Goal: Task Accomplishment & Management: Complete application form

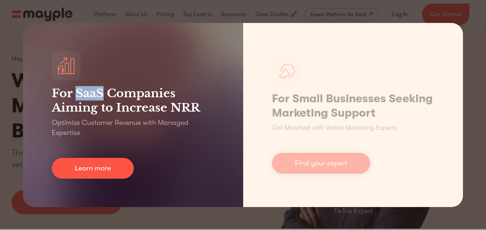
drag, startPoint x: 81, startPoint y: 93, endPoint x: 100, endPoint y: 91, distance: 18.8
click at [100, 91] on h3 "For SaaS Companies Aiming to Increase NRR" at bounding box center [133, 100] width 162 height 29
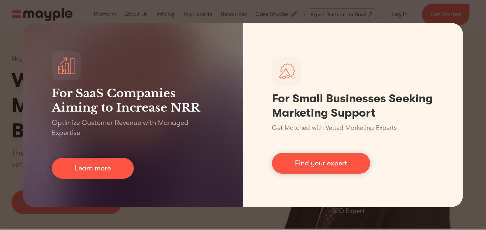
click at [448, 6] on div "For SaaS Companies Aiming to Increase NRR Optimize Customer Revenue with Manage…" at bounding box center [243, 115] width 486 height 230
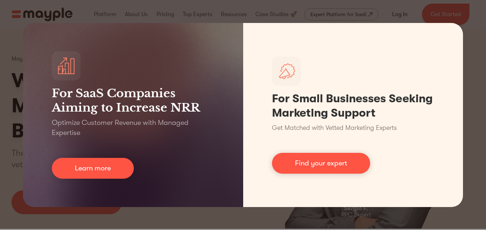
click at [171, 214] on div "For SaaS Companies Aiming to Increase NRR Optimize Customer Revenue with Manage…" at bounding box center [243, 115] width 486 height 230
click at [476, 89] on div "For SaaS Companies Aiming to Increase NRR Optimize Customer Revenue with Manage…" at bounding box center [243, 115] width 486 height 230
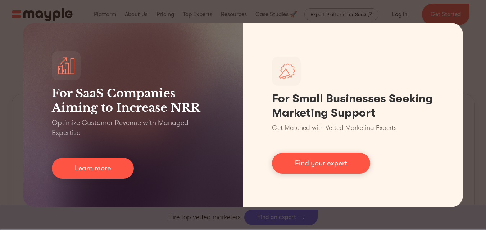
scroll to position [395, 0]
click at [468, 211] on div "For SaaS Companies Aiming to Increase NRR Optimize Customer Revenue with Manage…" at bounding box center [243, 115] width 486 height 230
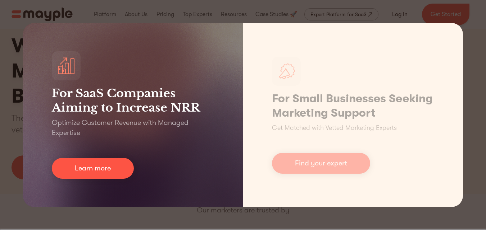
scroll to position [0, 0]
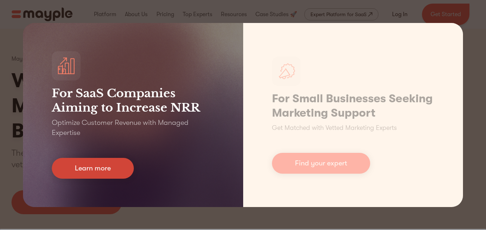
click at [110, 166] on link "Learn more" at bounding box center [93, 168] width 82 height 21
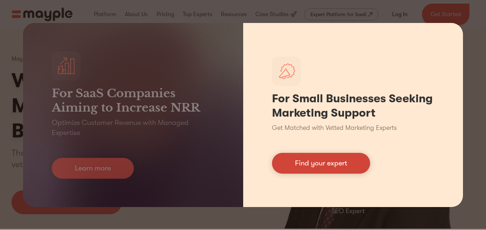
click at [328, 160] on link "Find your expert" at bounding box center [321, 163] width 98 height 21
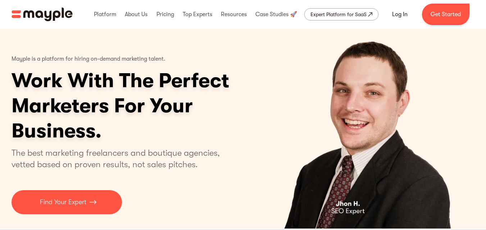
click at [31, 14] on img "home" at bounding box center [42, 15] width 61 height 14
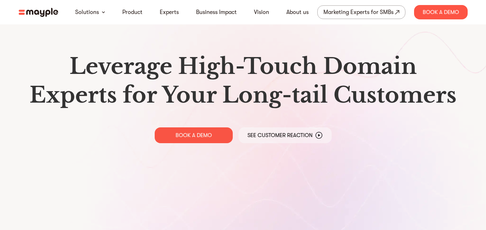
click at [47, 10] on img at bounding box center [39, 12] width 40 height 9
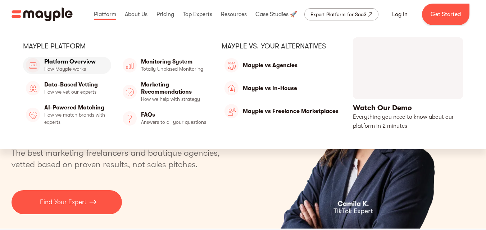
click at [100, 67] on link "Platform Overview" at bounding box center [67, 65] width 88 height 17
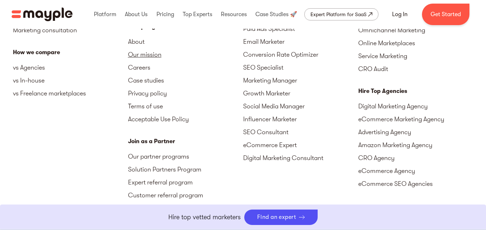
scroll to position [2265, 0]
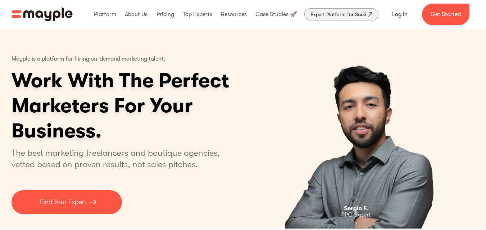
click at [341, 14] on div "Expert Platform for SaaS" at bounding box center [338, 14] width 56 height 9
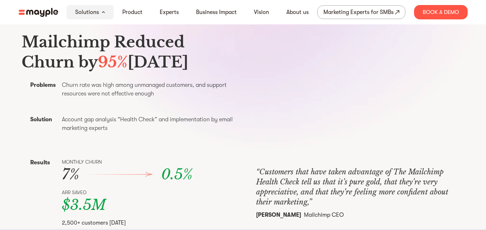
scroll to position [216, 0]
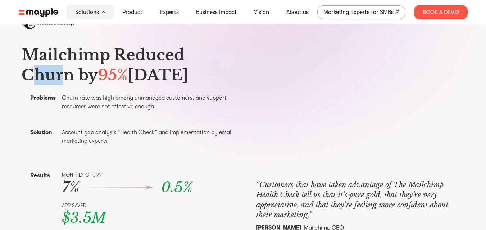
drag, startPoint x: 28, startPoint y: 76, endPoint x: 43, endPoint y: 75, distance: 14.8
click at [61, 76] on h3 "Mailchimp Reduced Churn by 95% [DATE]" at bounding box center [130, 65] width 217 height 40
drag, startPoint x: 27, startPoint y: 74, endPoint x: 72, endPoint y: 75, distance: 44.6
click at [72, 75] on h3 "Mailchimp Reduced Churn by 95% [DATE]" at bounding box center [130, 65] width 217 height 40
click at [67, 56] on div at bounding box center [67, 56] width 0 height 0
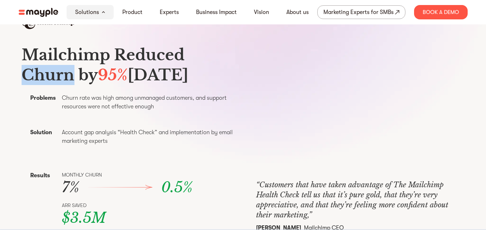
click at [16, 72] on div "Mailchimp Reduced Churn by 95% Within Six Months Problems Churn rate was high a…" at bounding box center [243, 132] width 460 height 234
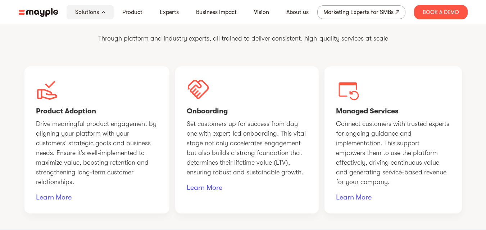
scroll to position [539, 0]
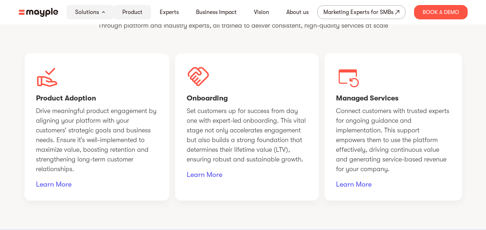
click at [133, 9] on link "Product" at bounding box center [132, 12] width 20 height 9
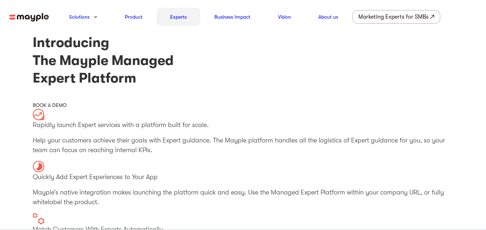
click at [175, 16] on link "Experts" at bounding box center [178, 17] width 17 height 9
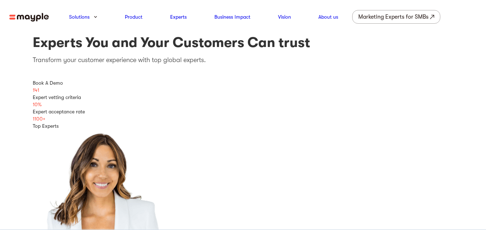
click at [26, 17] on img at bounding box center [29, 17] width 40 height 9
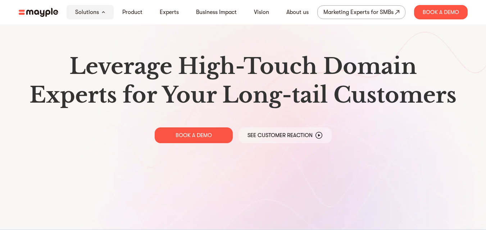
click at [34, 12] on img at bounding box center [39, 12] width 40 height 9
click at [38, 15] on img at bounding box center [39, 12] width 40 height 9
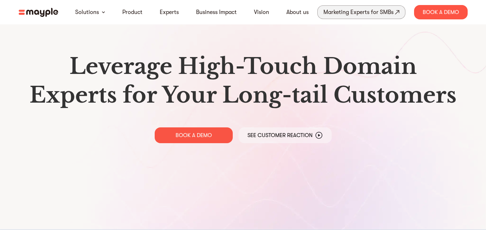
click at [375, 15] on div "Marketing Experts for SMBs" at bounding box center [358, 12] width 70 height 10
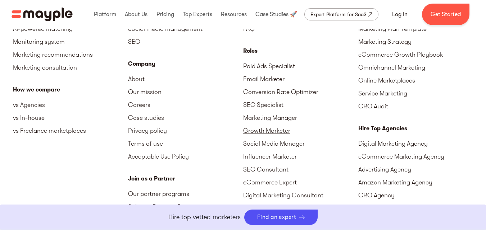
scroll to position [3244, 0]
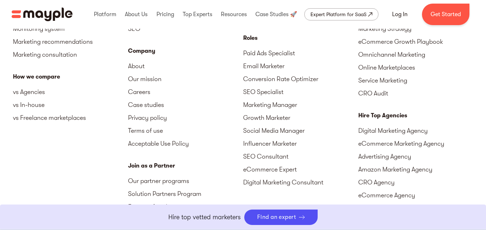
click at [249, 36] on div "Roles" at bounding box center [300, 38] width 115 height 9
click at [452, 14] on link "Get Started" at bounding box center [445, 15] width 47 height 22
click at [276, 214] on link "Boost Your eCommerce Business Mayple's in your corner to help you make the righ…" at bounding box center [243, 218] width 486 height 26
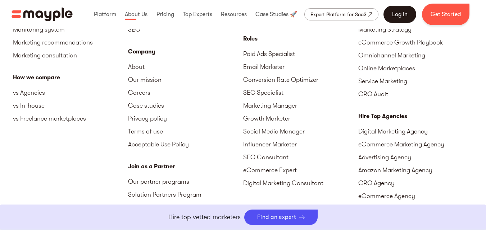
click at [404, 10] on link "Log In" at bounding box center [399, 14] width 33 height 17
